Goal: Check status: Check status

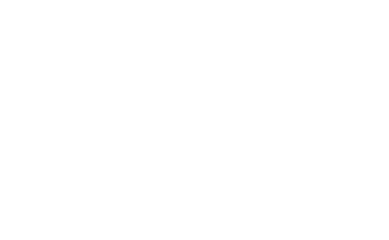
select select "100"
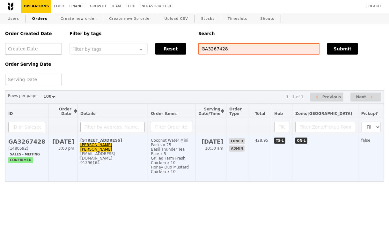
click at [148, 151] on td "20 College Road, #Level 6 Academia AC6-1 Eileen Aw gmseakc@nus.edu.sg 91396164" at bounding box center [112, 158] width 71 height 46
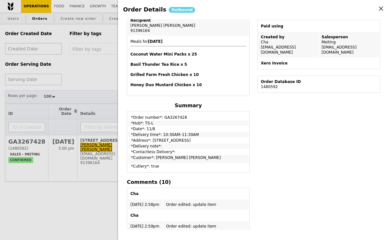
scroll to position [19, 0]
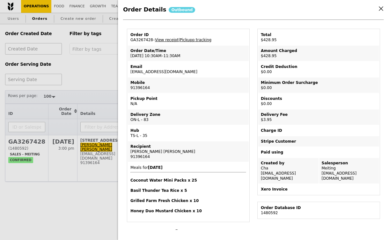
drag, startPoint x: 174, startPoint y: 69, endPoint x: 128, endPoint y: 72, distance: 46.4
click at [128, 72] on td "Email gmseakc@nus.edu.sg" at bounding box center [188, 69] width 121 height 15
copy td "[EMAIL_ADDRESS][DOMAIN_NAME]"
click at [92, 75] on div "Order Details Outbound Edit order Changelog Cancel Order ID GA3267428 – View re…" at bounding box center [194, 120] width 389 height 240
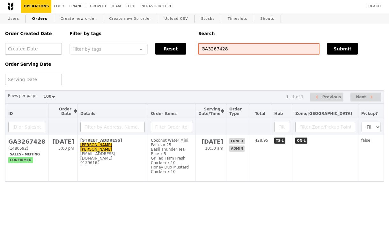
scroll to position [45, 0]
click at [77, 7] on link "Finance" at bounding box center [77, 6] width 20 height 13
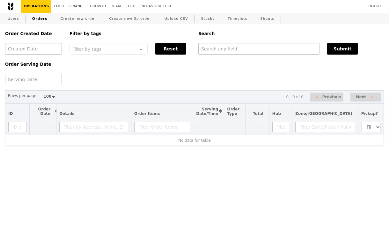
select select "100"
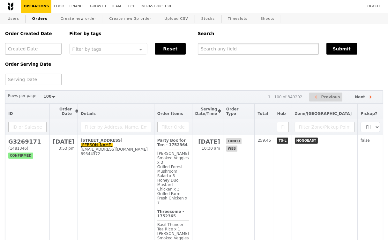
click at [223, 49] on input "text" at bounding box center [258, 48] width 121 height 11
paste input "[EMAIL_ADDRESS][DOMAIN_NAME]"
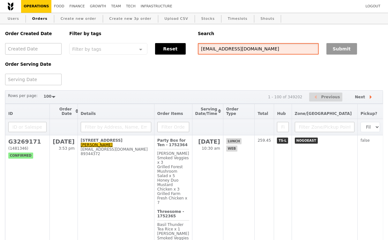
type input "[EMAIL_ADDRESS][DOMAIN_NAME]"
click at [349, 49] on button "Submit" at bounding box center [342, 48] width 31 height 11
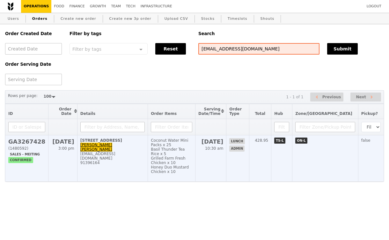
click at [130, 153] on div "[EMAIL_ADDRESS][DOMAIN_NAME]" at bounding box center [112, 156] width 64 height 9
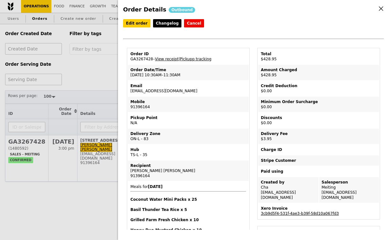
click at [282, 211] on link "3cb9d5f4-531f-4ae3-b39f-58d10a067fd3" at bounding box center [300, 213] width 78 height 4
click at [383, 11] on icon at bounding box center [382, 9] width 4 height 4
